Goal: Find specific page/section: Find specific page/section

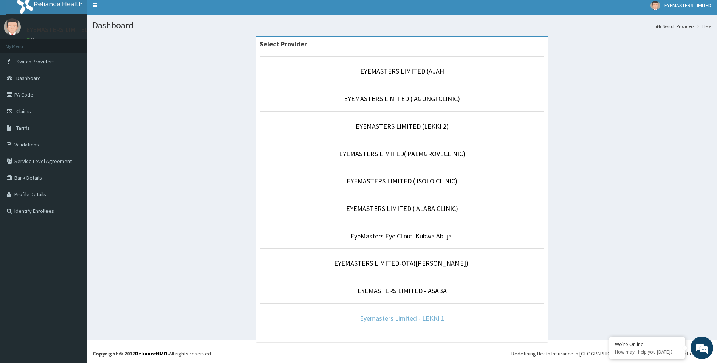
click at [414, 317] on link "Eyemasters Limited - LEKKI 1" at bounding box center [402, 318] width 85 height 9
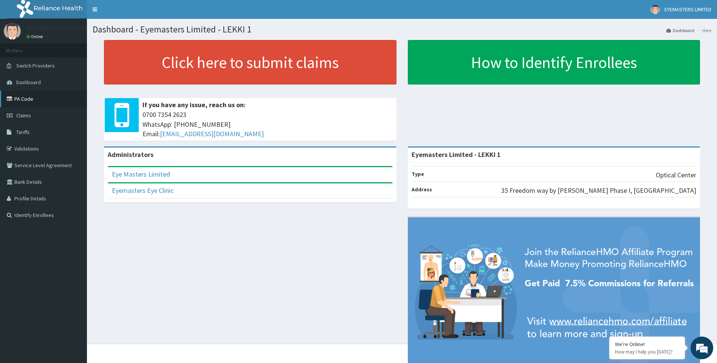
drag, startPoint x: 11, startPoint y: 96, endPoint x: 17, endPoint y: 99, distance: 6.5
click at [12, 96] on icon at bounding box center [11, 98] width 8 height 5
